Goal: Task Accomplishment & Management: Manage account settings

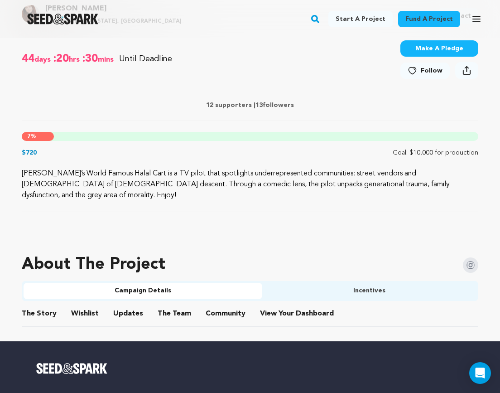
scroll to position [369, 0]
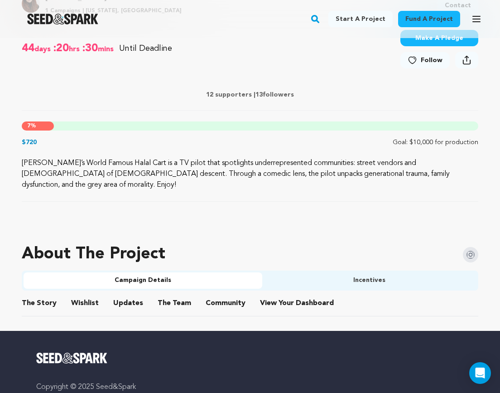
click at [322, 272] on button "Incentives" at bounding box center [369, 280] width 214 height 16
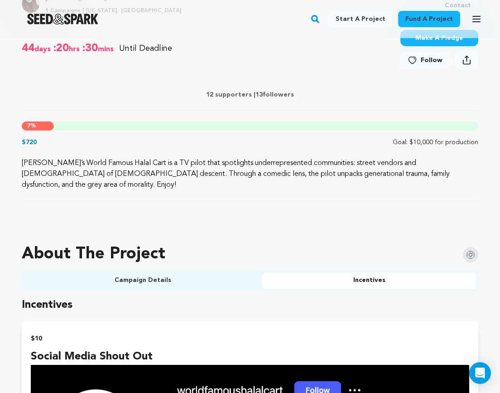
click at [212, 272] on button "Campaign Details" at bounding box center [143, 280] width 239 height 16
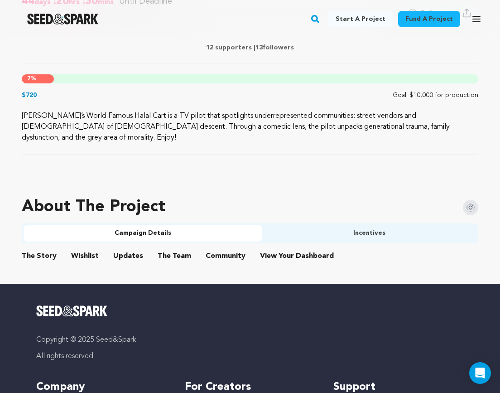
scroll to position [431, 0]
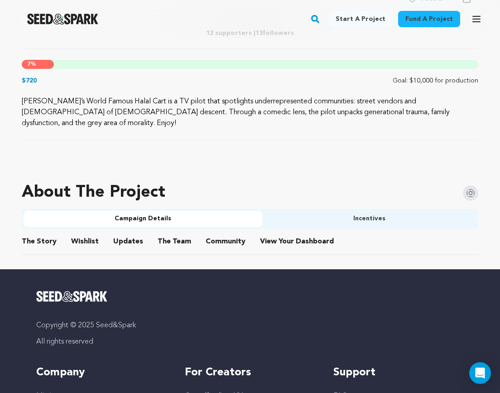
click at [218, 234] on button "Community" at bounding box center [226, 243] width 22 height 22
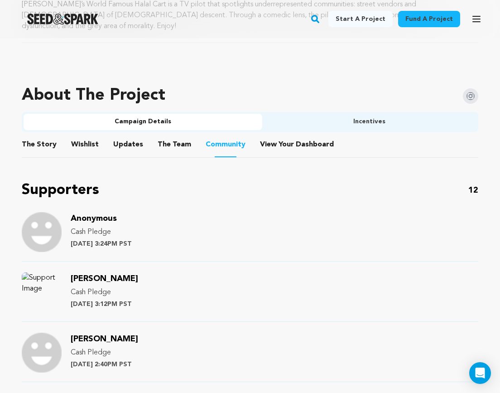
scroll to position [529, 0]
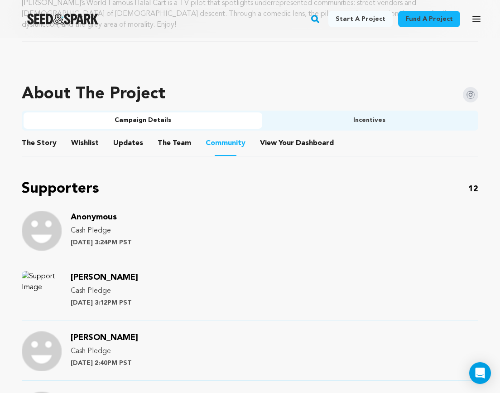
click at [91, 213] on span "Anonymous" at bounding box center [94, 217] width 46 height 8
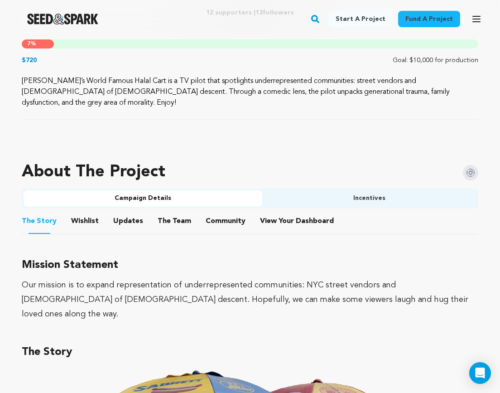
scroll to position [469, 0]
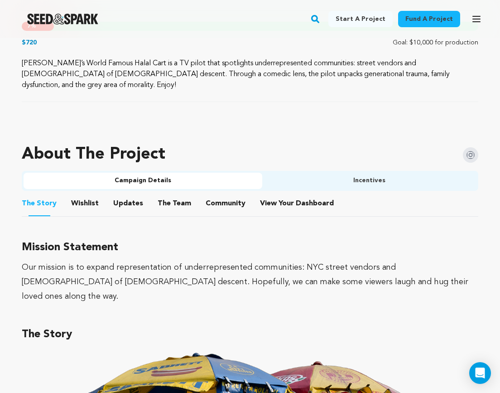
click at [217, 194] on button "Community" at bounding box center [226, 205] width 22 height 22
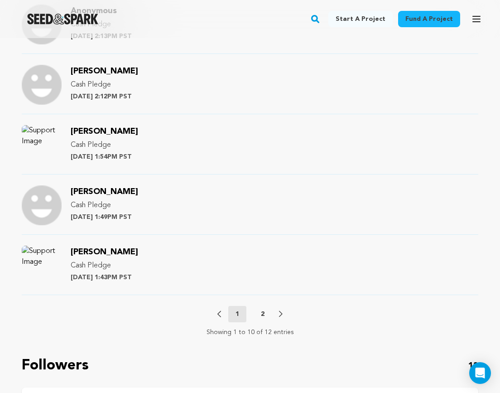
scroll to position [1037, 0]
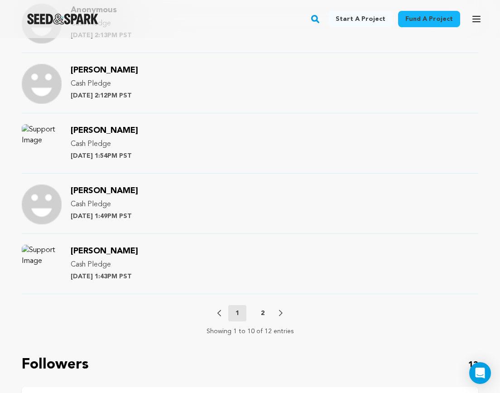
click at [273, 305] on div "Previous 1 2 Next" at bounding box center [250, 313] width 65 height 16
click at [264, 309] on p "2" at bounding box center [263, 313] width 4 height 9
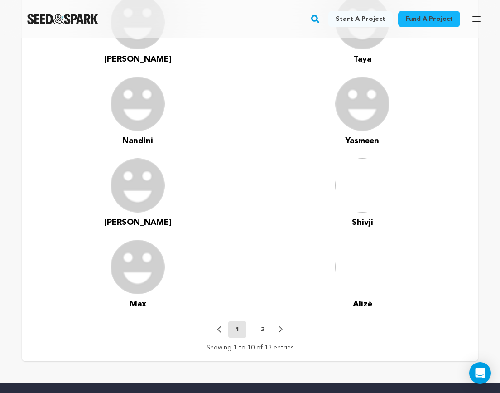
scroll to position [555, 0]
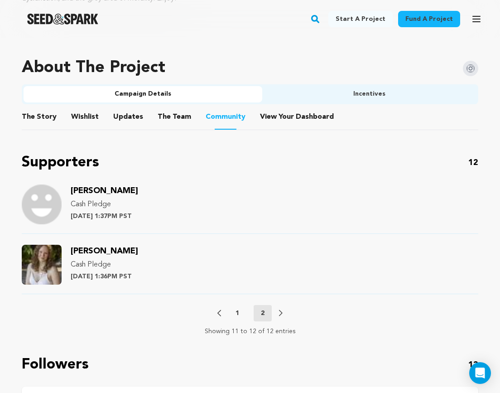
click at [241, 309] on button "1" at bounding box center [237, 313] width 18 height 9
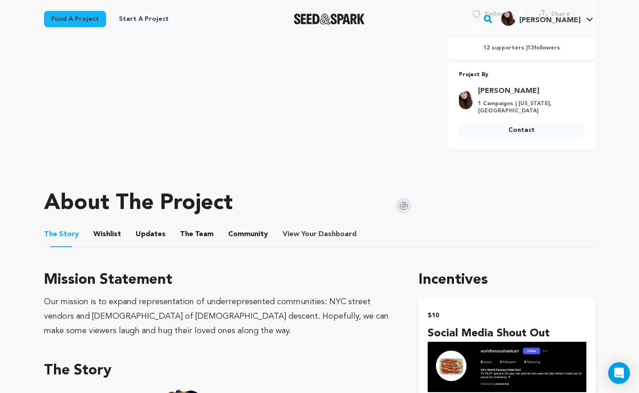
scroll to position [59, 0]
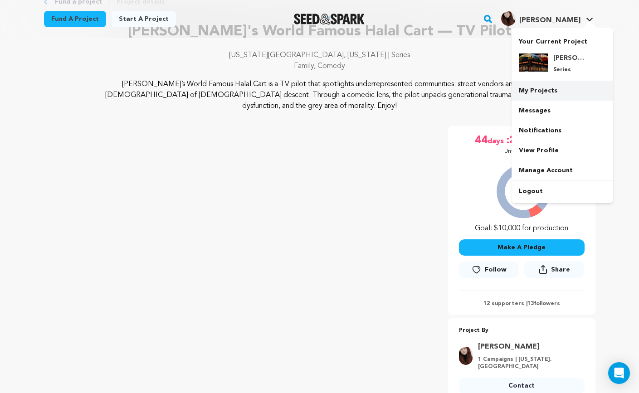
click at [500, 87] on link "My Projects" at bounding box center [562, 91] width 102 height 20
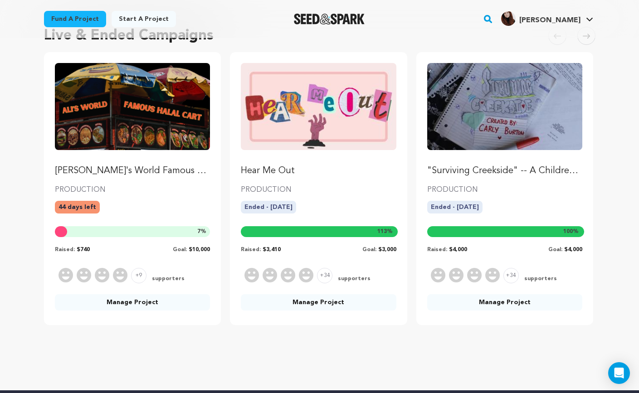
scroll to position [93, 0]
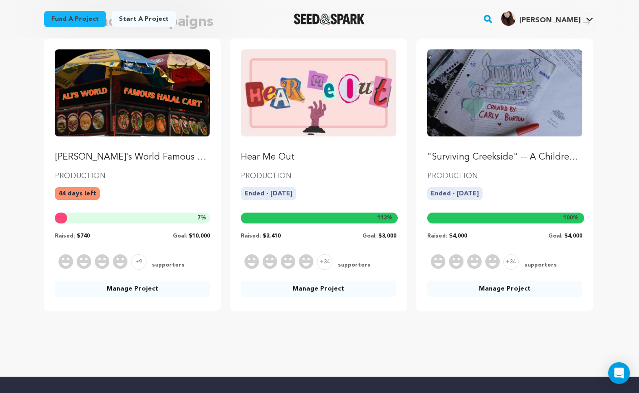
click at [136, 290] on link "Manage Project" at bounding box center [132, 289] width 155 height 16
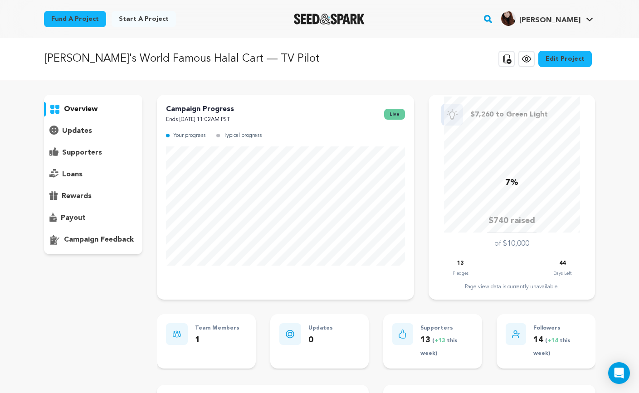
click at [77, 152] on p "supporters" at bounding box center [82, 152] width 40 height 11
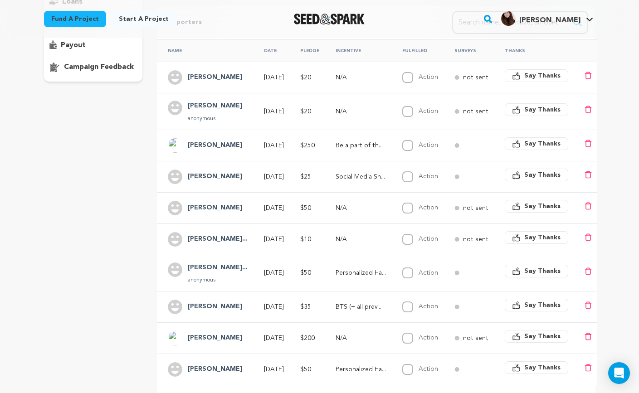
scroll to position [197, 0]
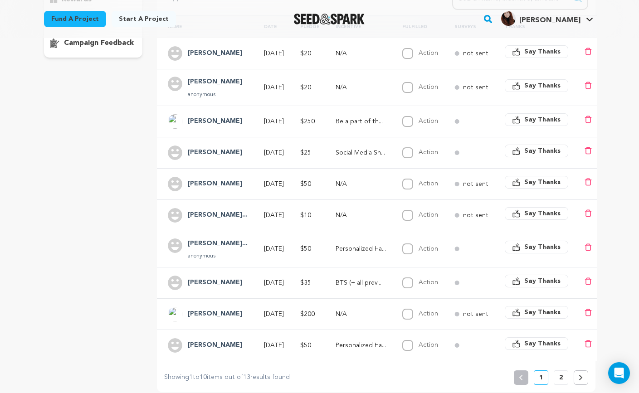
click at [559, 373] on p "2" at bounding box center [561, 377] width 4 height 9
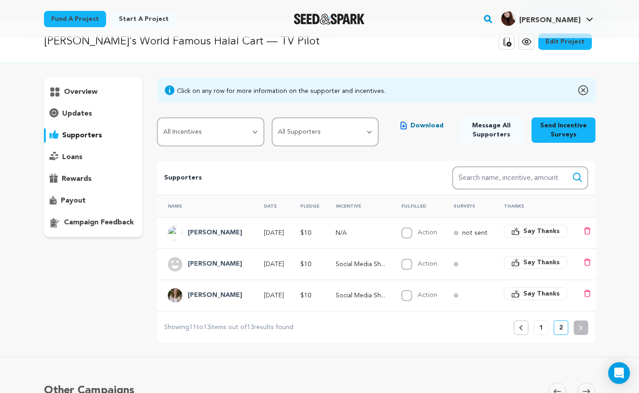
scroll to position [18, 0]
click at [540, 329] on p "1" at bounding box center [541, 326] width 4 height 9
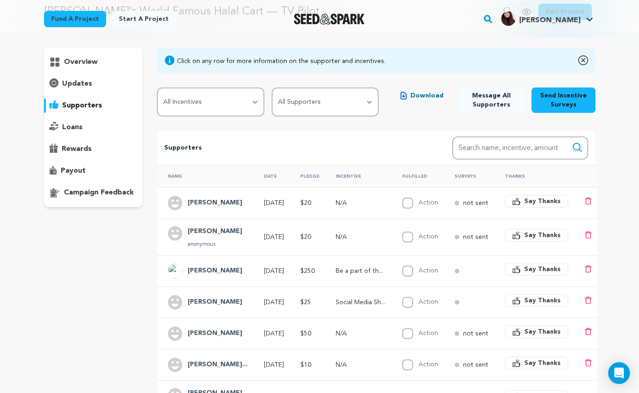
scroll to position [42, 0]
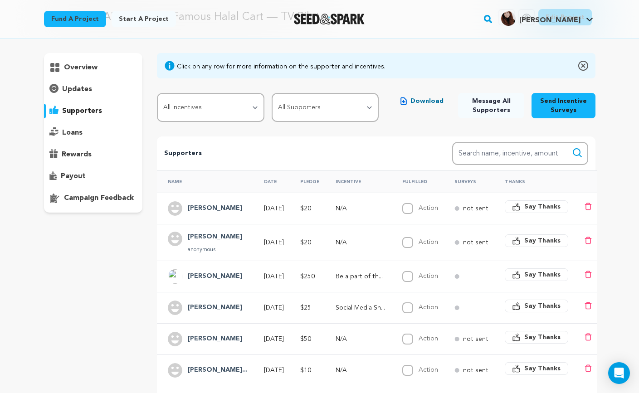
click at [148, 147] on div "overview" at bounding box center [319, 300] width 551 height 494
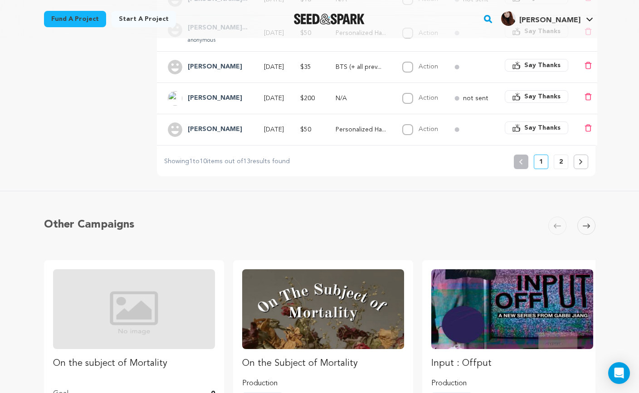
scroll to position [0, 0]
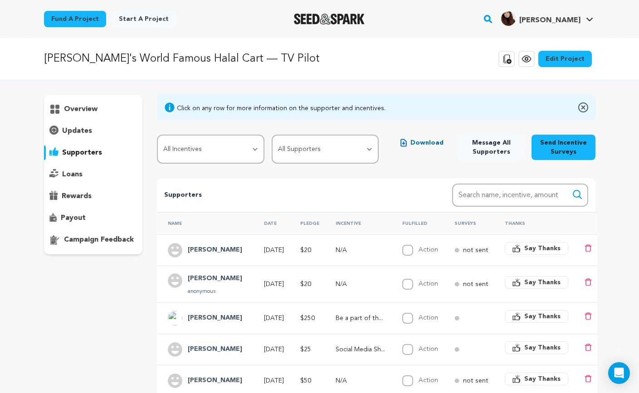
click at [97, 104] on p "overview" at bounding box center [81, 109] width 34 height 11
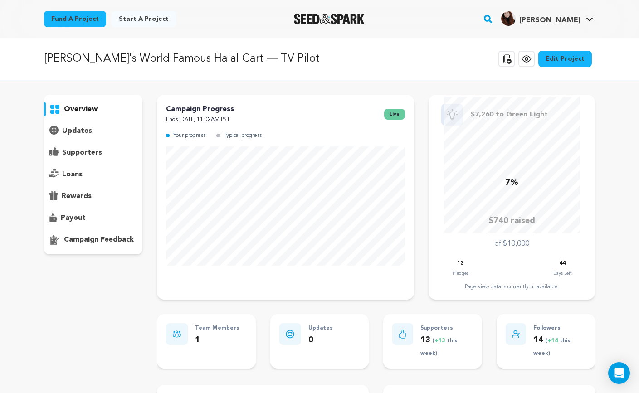
click at [421, 115] on div "Campaign Progress Ends November 6, 2025 11:02AM PST live Your progress Typical …" at bounding box center [376, 197] width 438 height 205
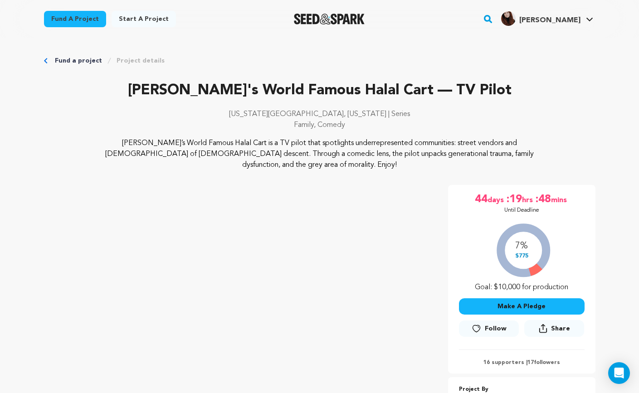
click at [534, 260] on div "7% $775 Goal: $10,000 for production" at bounding box center [522, 255] width 126 height 75
click at [447, 86] on p "[PERSON_NAME]'s World Famous Halal Cart — TV Pilot" at bounding box center [319, 91] width 551 height 22
click at [575, 120] on p "Family, Comedy" at bounding box center [319, 125] width 551 height 11
